Goal: Information Seeking & Learning: Learn about a topic

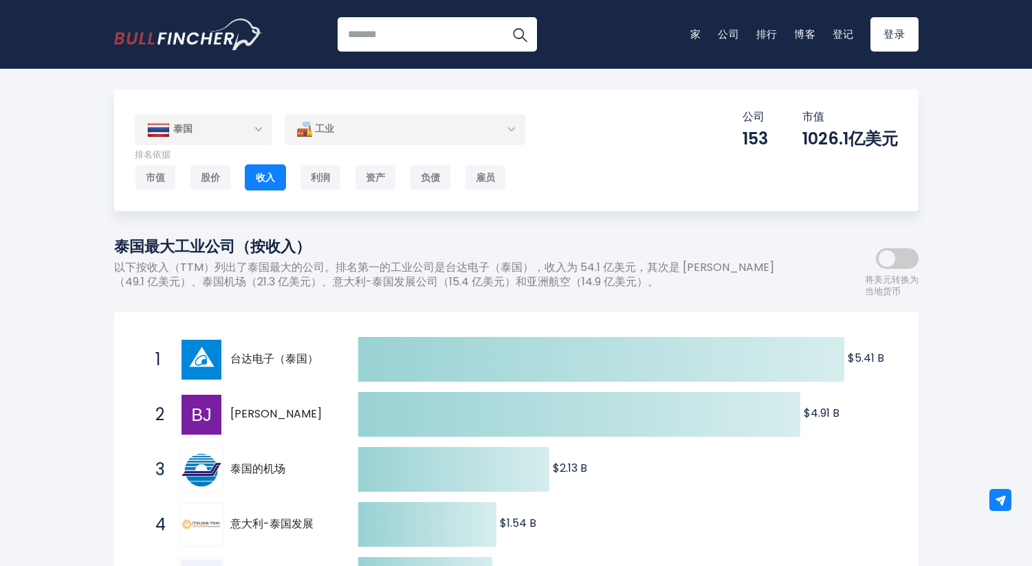
click at [466, 138] on div "工业" at bounding box center [405, 129] width 241 height 32
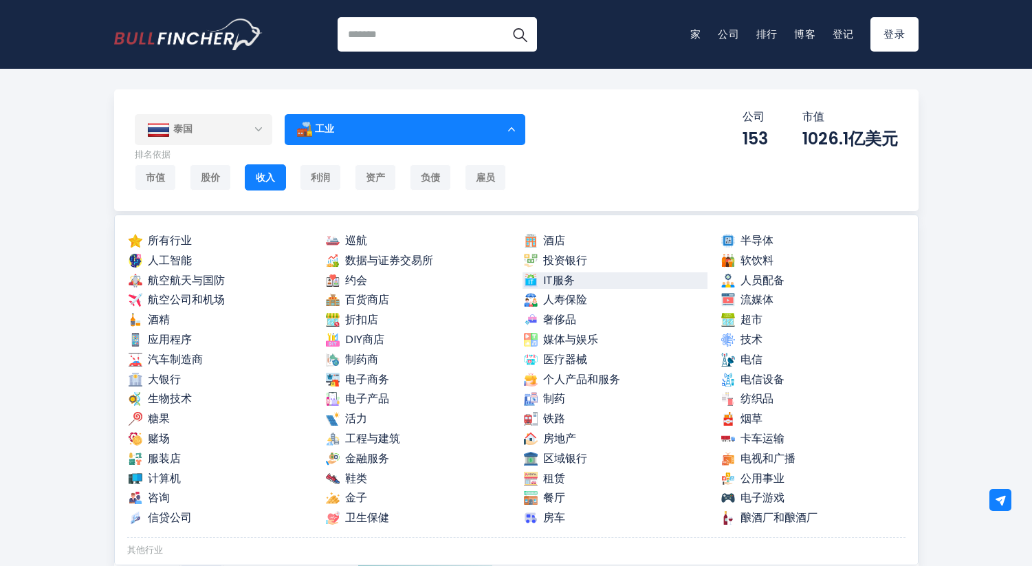
click at [580, 283] on link "IT服务" at bounding box center [616, 280] width 186 height 17
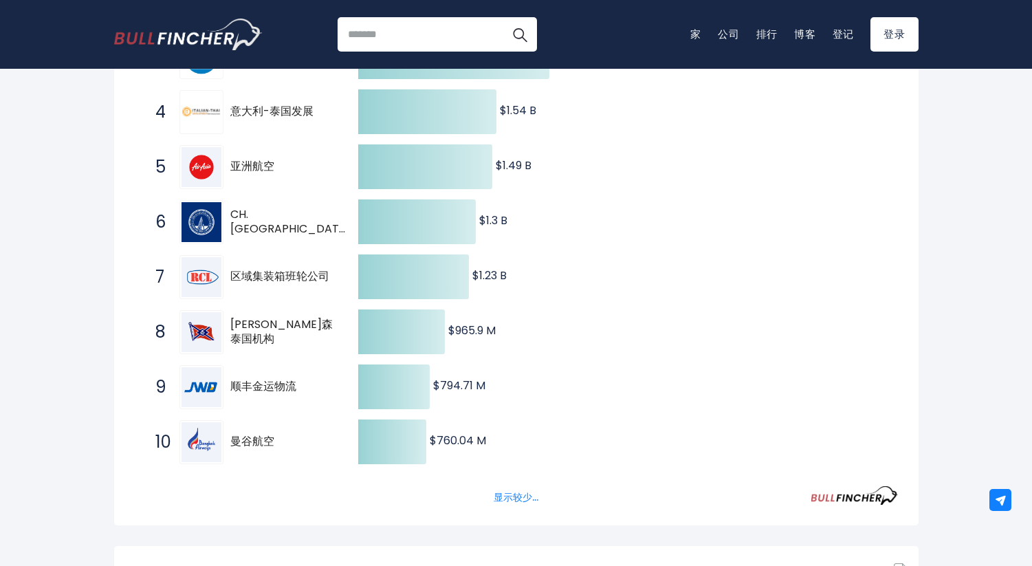
scroll to position [586, 0]
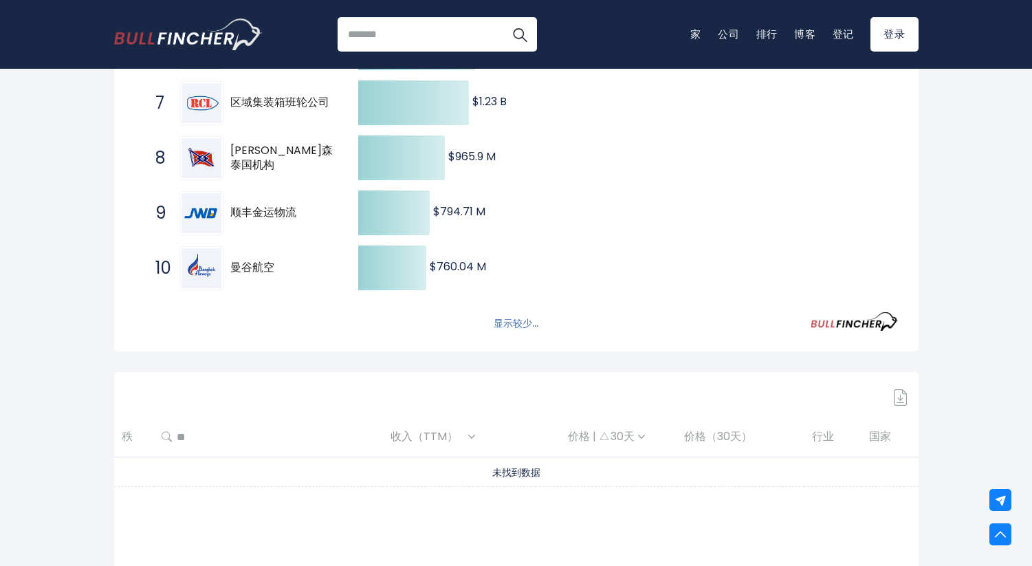
click at [523, 325] on font "显示较少..." at bounding box center [516, 323] width 45 height 14
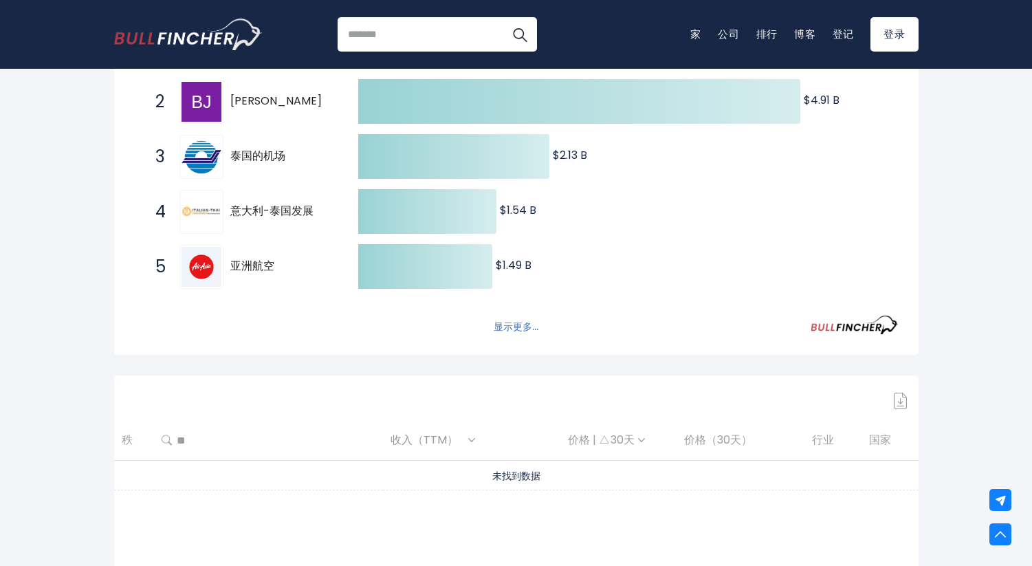
scroll to position [0, 0]
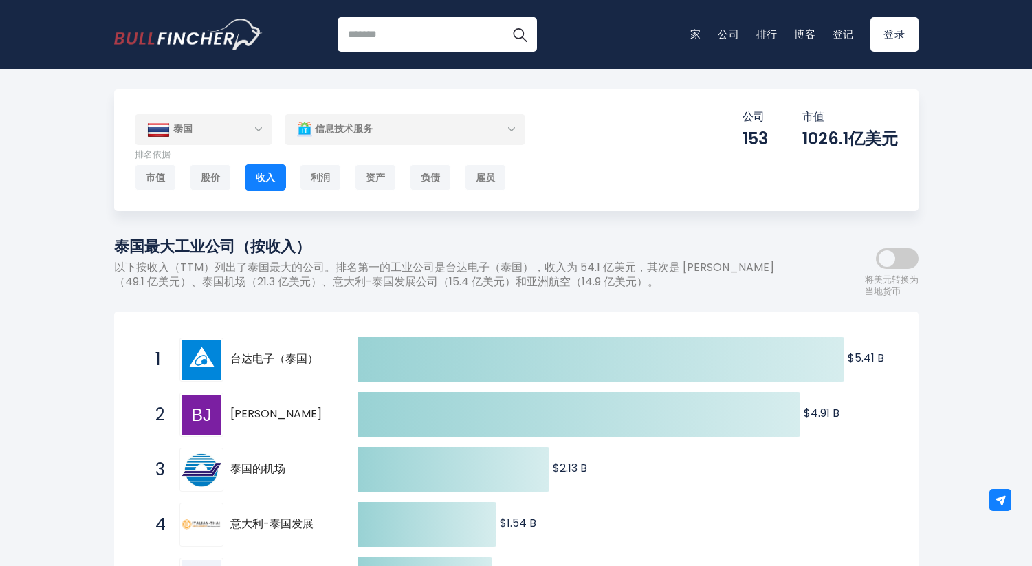
click at [422, 129] on div "信息技术服务" at bounding box center [405, 129] width 241 height 32
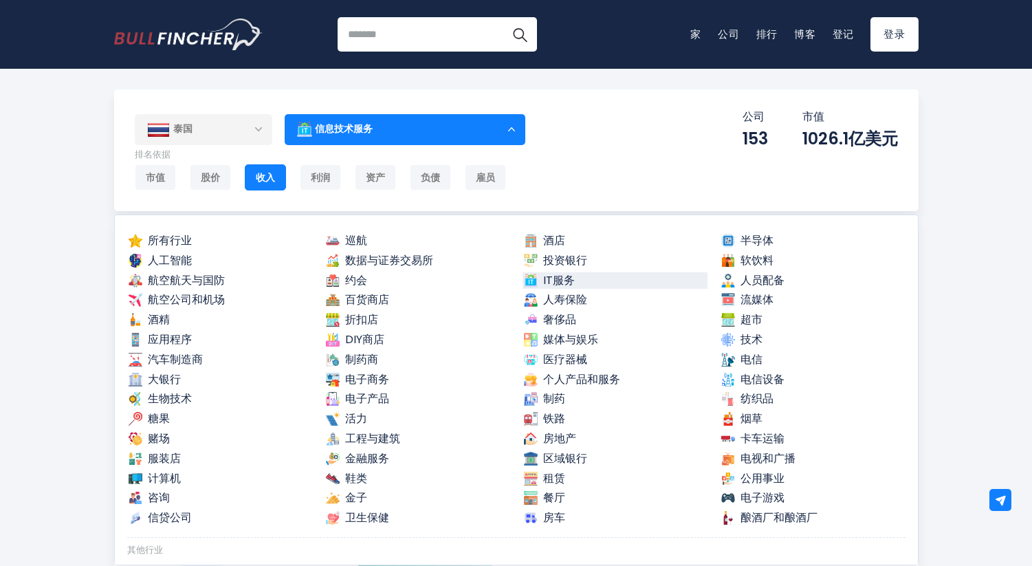
click at [570, 274] on link "IT服务" at bounding box center [616, 280] width 186 height 17
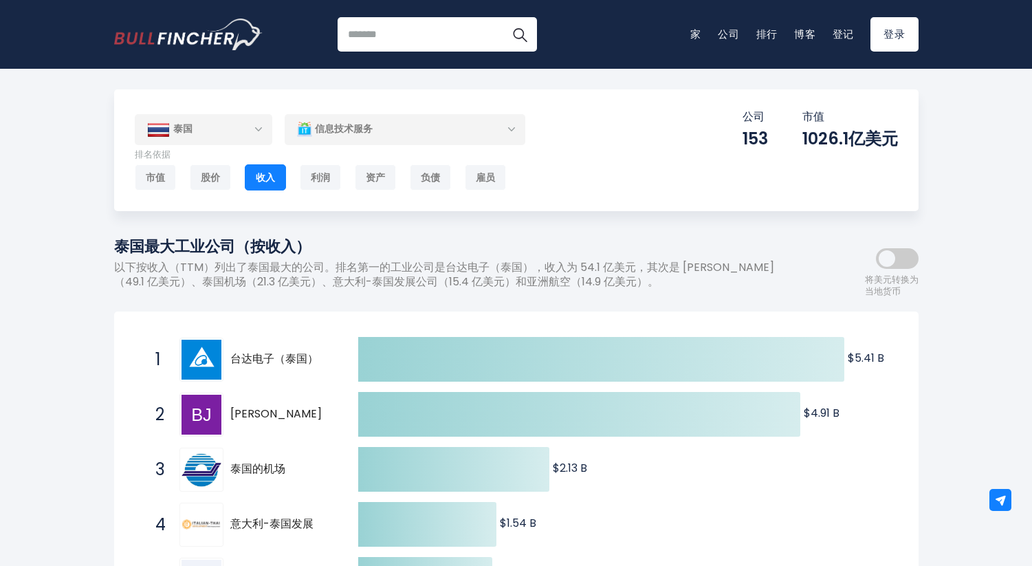
click at [261, 171] on font "收入" at bounding box center [265, 178] width 19 height 14
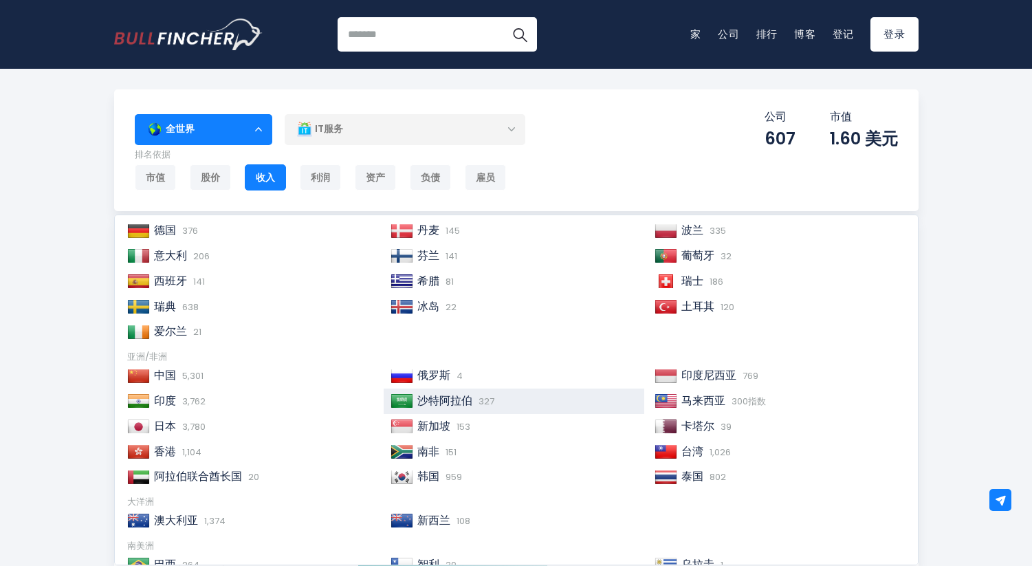
scroll to position [177, 0]
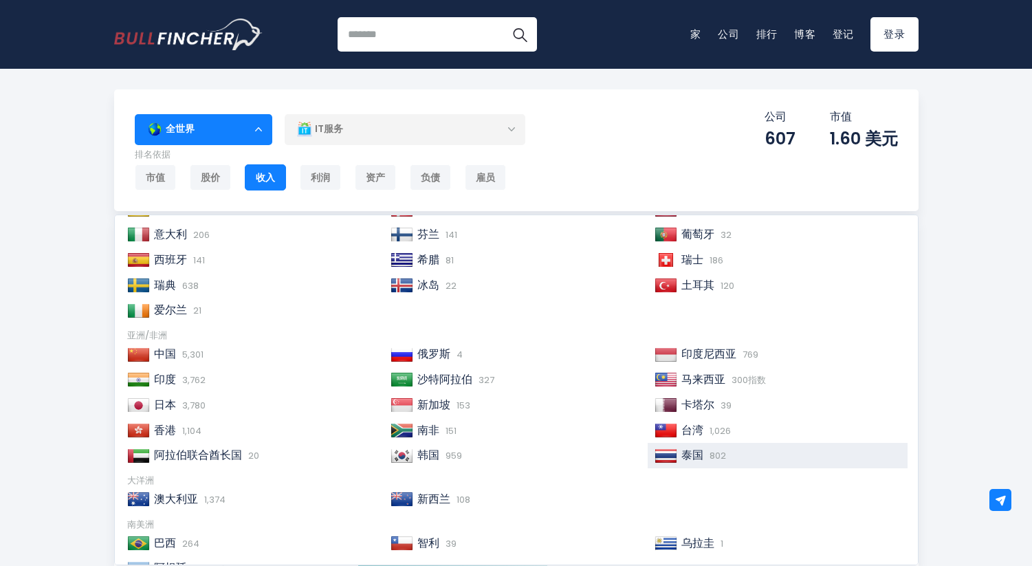
click at [710, 457] on font "802" at bounding box center [718, 455] width 17 height 13
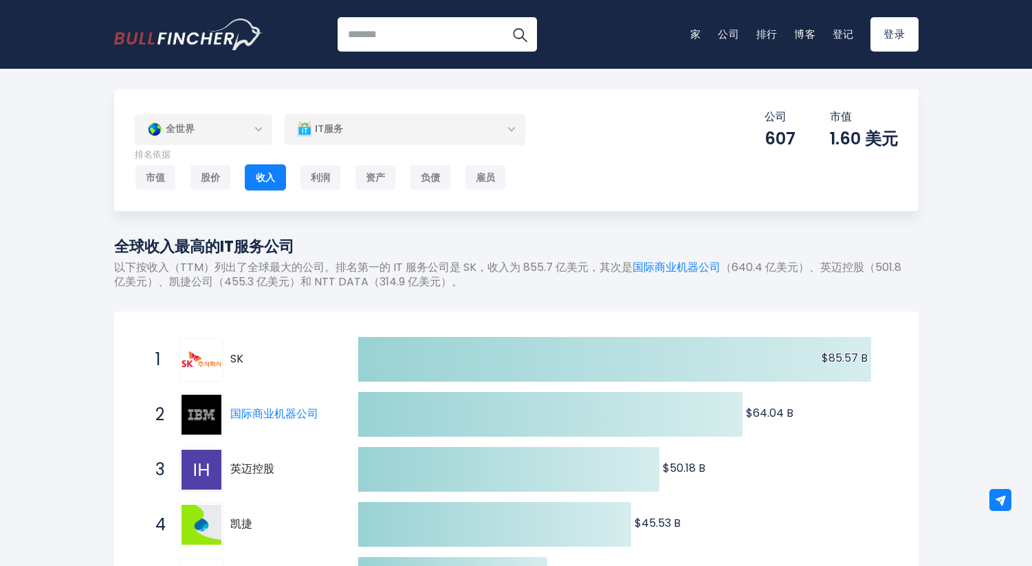
click at [344, 138] on div "IT服务" at bounding box center [405, 129] width 241 height 32
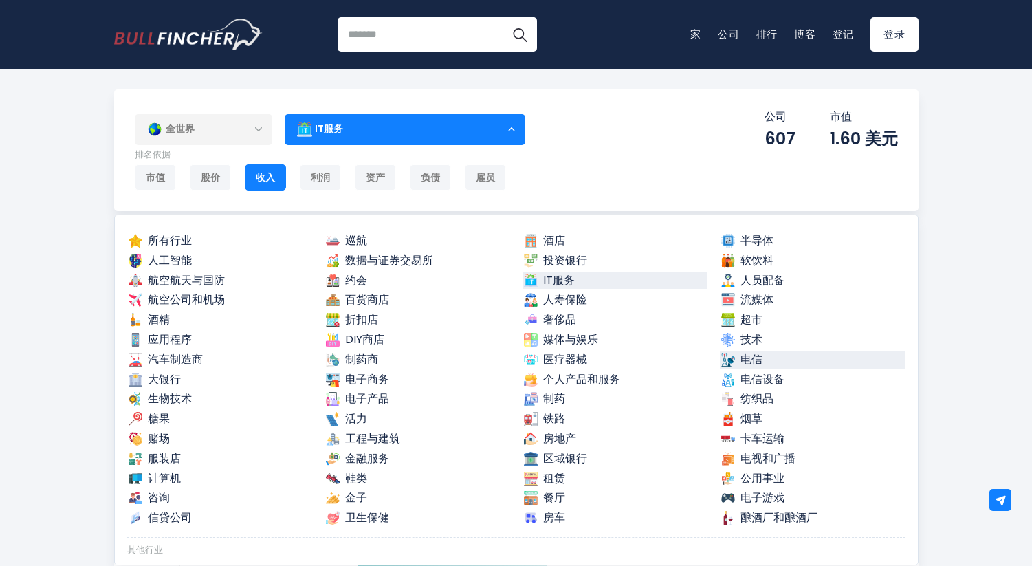
click at [779, 362] on link "电信" at bounding box center [813, 359] width 186 height 17
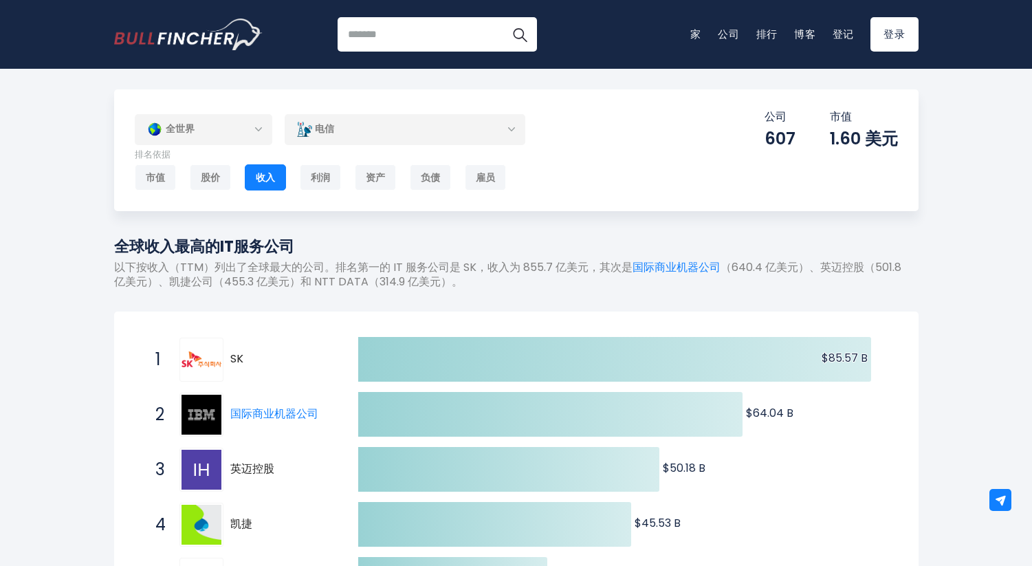
click at [233, 129] on div "全世界" at bounding box center [204, 129] width 138 height 32
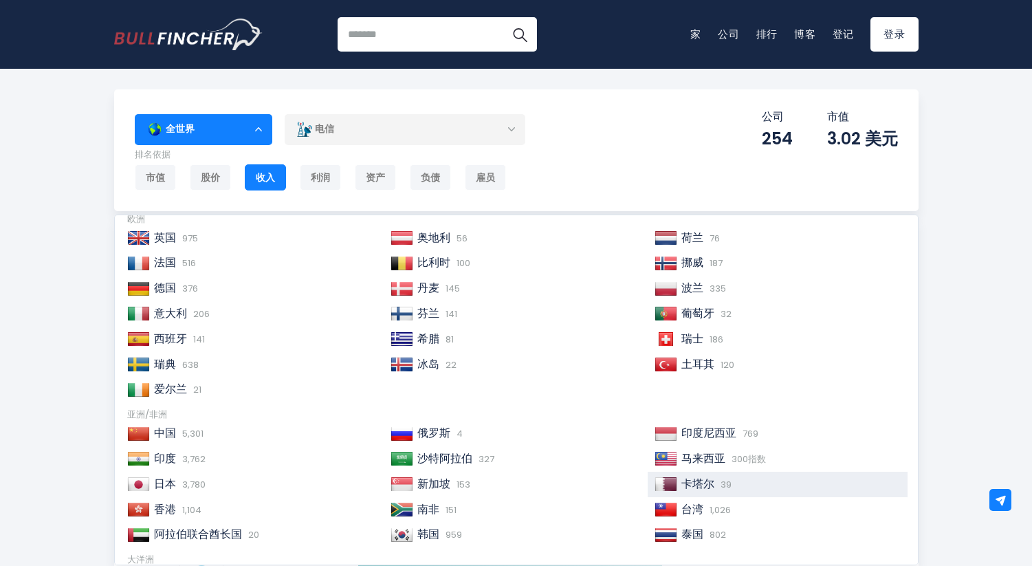
scroll to position [168, 0]
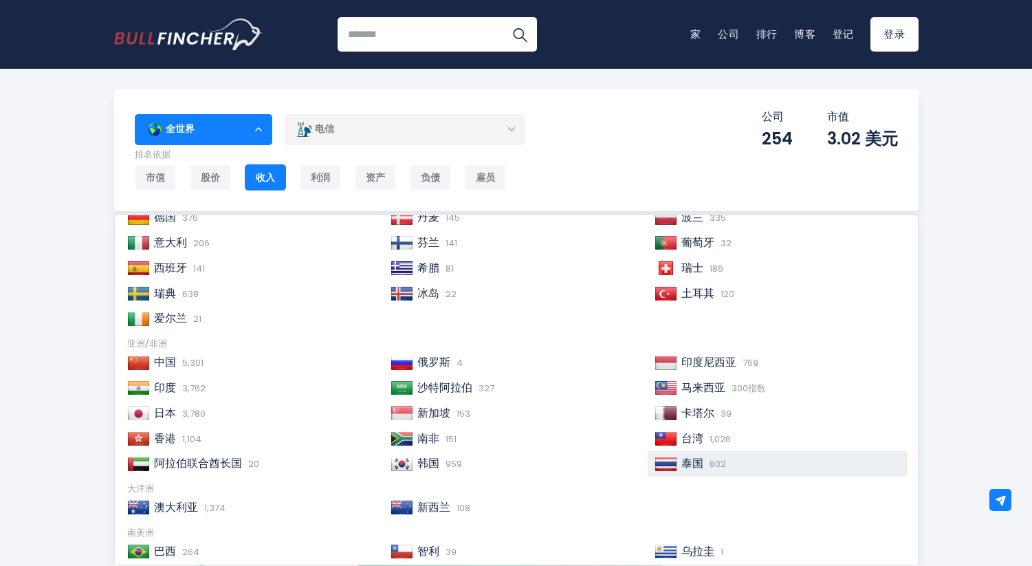
click at [692, 472] on div "泰国 802" at bounding box center [778, 463] width 261 height 25
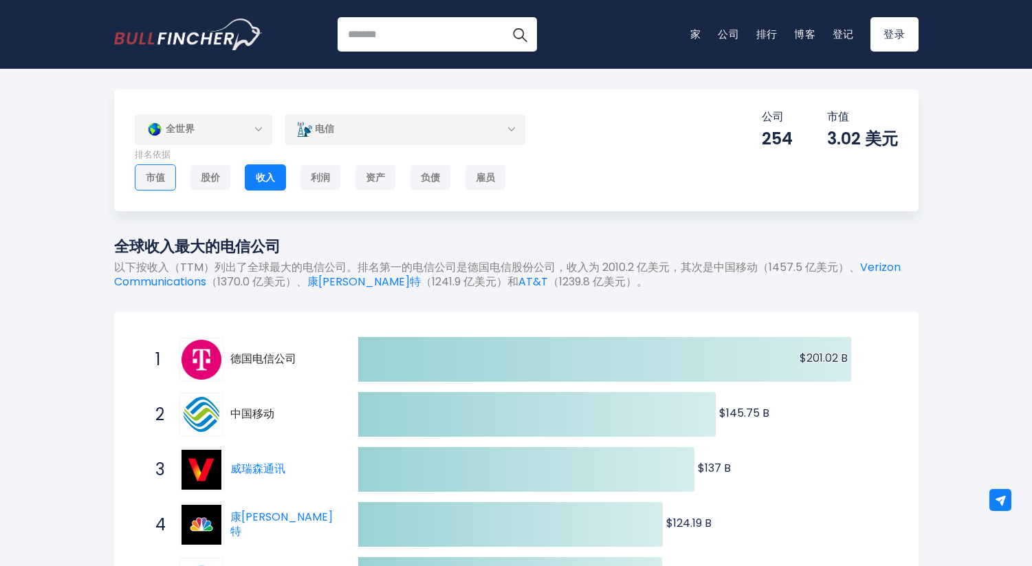
click at [154, 179] on font "市值" at bounding box center [155, 178] width 19 height 14
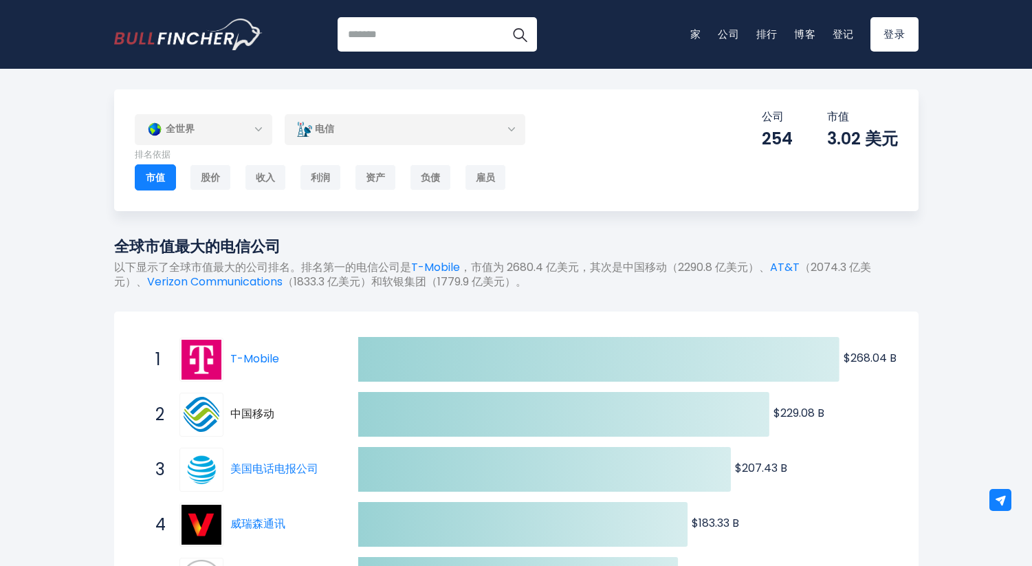
click at [206, 132] on div "全世界" at bounding box center [204, 129] width 138 height 32
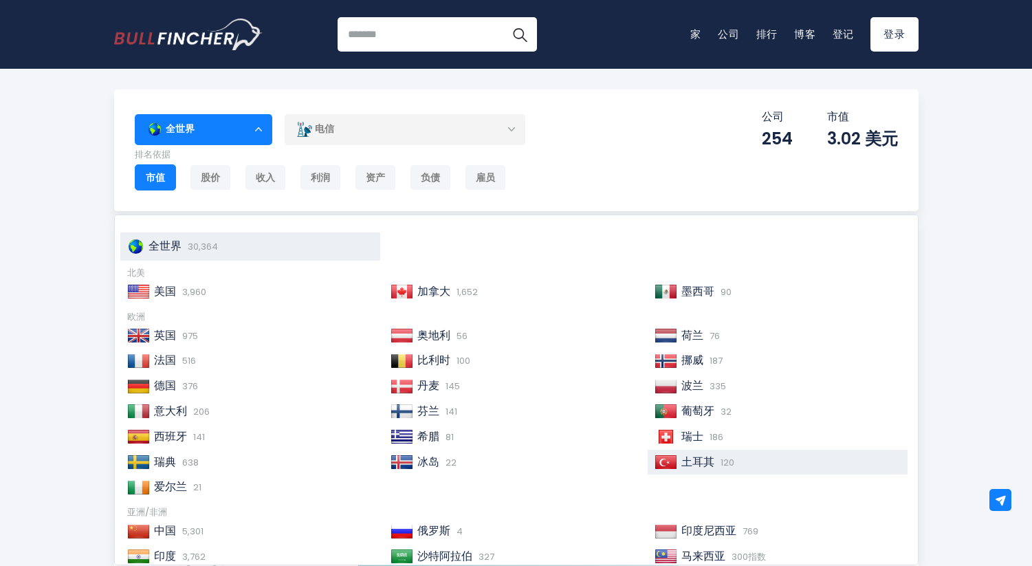
scroll to position [164, 0]
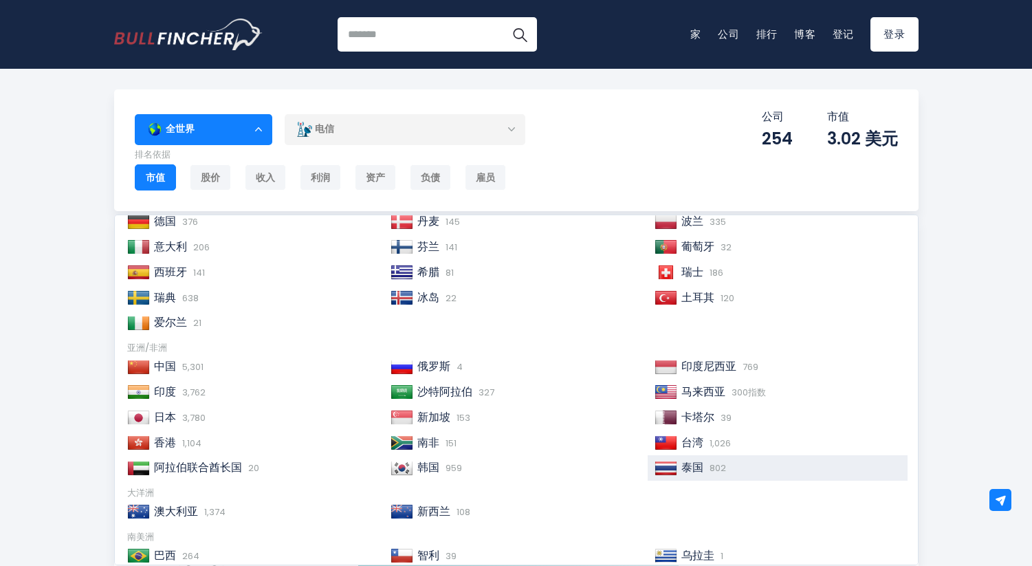
click at [685, 466] on font "泰国" at bounding box center [692, 467] width 22 height 16
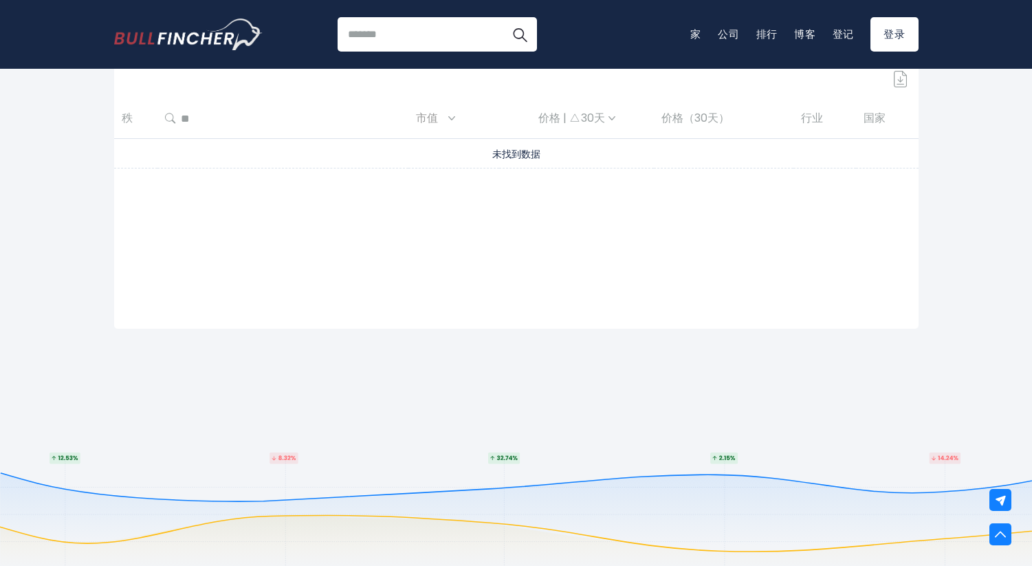
scroll to position [567, 0]
